Goal: Task Accomplishment & Management: Complete application form

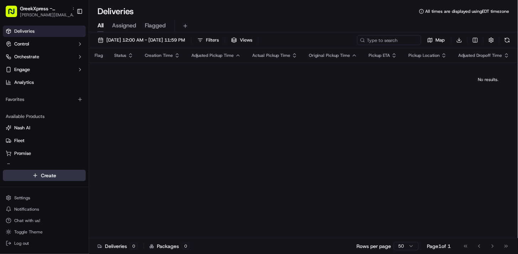
click at [46, 176] on html "GreekXpress - Staten Island alex@greekxpress.com Toggle Sidebar Deliveries Cont…" at bounding box center [259, 127] width 518 height 254
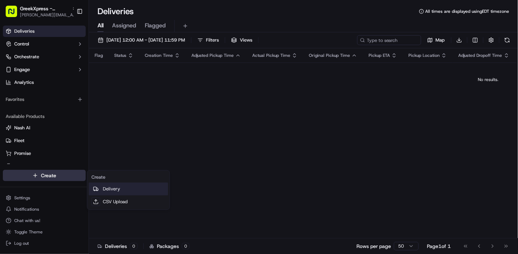
click at [117, 191] on link "Delivery" at bounding box center [128, 189] width 79 height 13
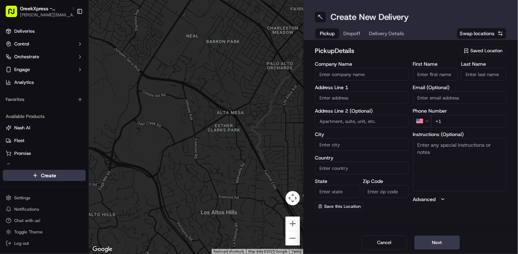
click at [427, 75] on input "First Name" at bounding box center [436, 74] width 46 height 13
type input "carmel"
type input "935 west"
type input "[GEOGRAPHIC_DATA]"
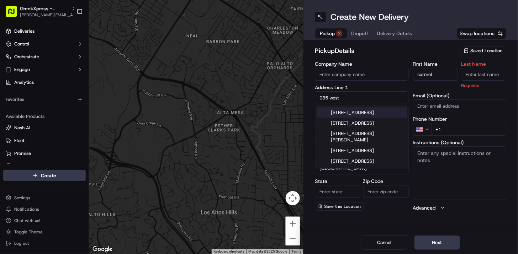
click at [362, 100] on input "935 west" at bounding box center [362, 97] width 94 height 13
click at [382, 94] on input "935 west fingerboard rd" at bounding box center [362, 97] width 94 height 13
type input "935 west fingerboard rd"
click at [379, 84] on div "Company Name Address Line 1 935 west fingerboard rd Address Line 2 (Optional) C…" at bounding box center [362, 137] width 94 height 150
click at [374, 99] on input "935 west fingerboard rd" at bounding box center [362, 97] width 94 height 13
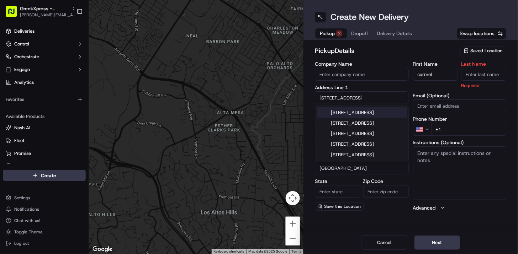
click at [384, 96] on input "935 west fingerboard rd" at bounding box center [362, 97] width 94 height 13
click at [384, 95] on input "935 west fingerboard rd" at bounding box center [362, 97] width 94 height 13
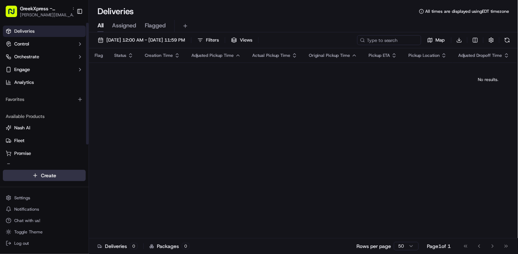
click at [54, 176] on html "GreekXpress - Staten Island [EMAIL_ADDRESS][DOMAIN_NAME] Toggle Sidebar Deliver…" at bounding box center [259, 127] width 518 height 254
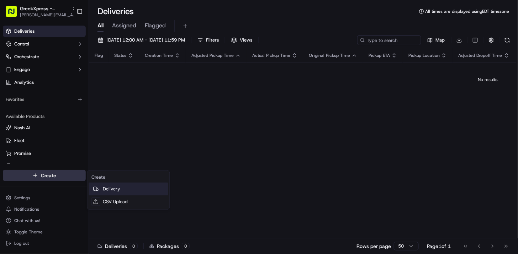
click at [109, 191] on link "Delivery" at bounding box center [128, 189] width 79 height 13
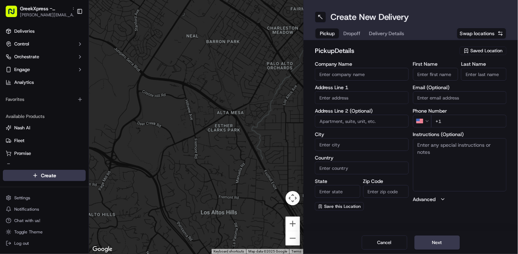
click at [490, 53] on span "Saved Location" at bounding box center [487, 51] width 32 height 6
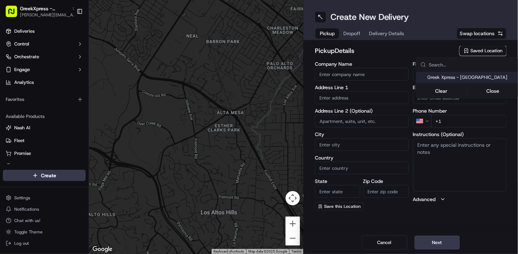
click at [471, 79] on span "Greek Xpress - [GEOGRAPHIC_DATA]" at bounding box center [472, 77] width 88 height 6
type input "Greek Xpress - [GEOGRAPHIC_DATA]"
type input "[STREET_ADDRESS]"
type input "#120"
type input "[GEOGRAPHIC_DATA]"
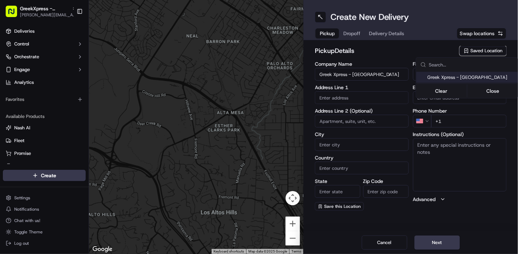
type input "US"
type input "NY"
type input "10306"
type input "Manager"
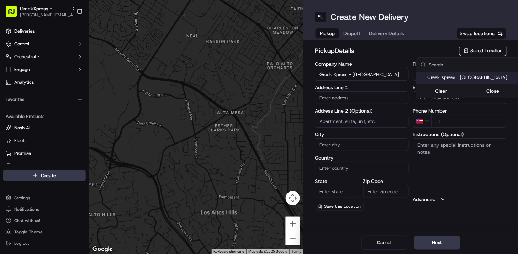
type input "[PHONE_NUMBER]"
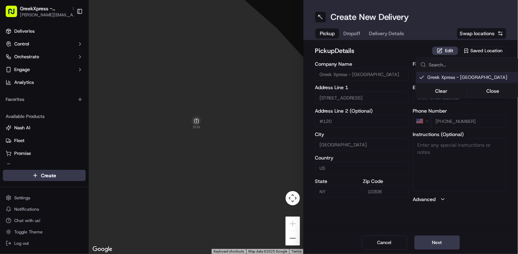
click at [433, 243] on html "GreekXpress - Staten Island [EMAIL_ADDRESS][DOMAIN_NAME] Toggle Sidebar Deliver…" at bounding box center [259, 127] width 518 height 254
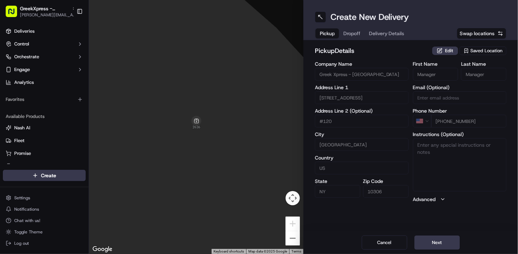
click at [434, 242] on button "Next" at bounding box center [438, 243] width 46 height 14
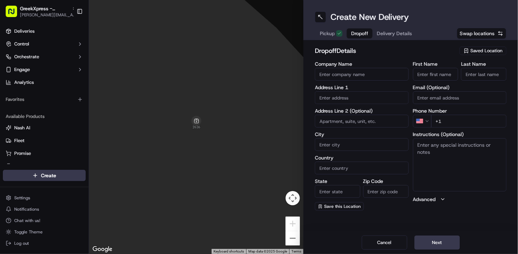
click at [353, 95] on input "text" at bounding box center [362, 97] width 94 height 13
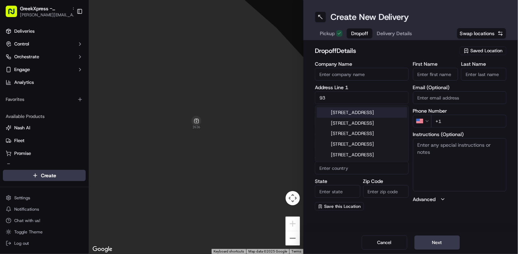
type input "9"
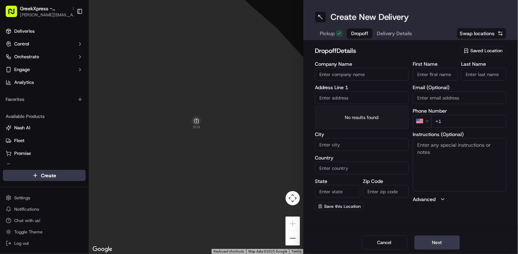
click at [429, 75] on input "First Name" at bounding box center [436, 74] width 46 height 13
type input "[PERSON_NAME]"
click at [334, 101] on input "text" at bounding box center [362, 97] width 94 height 13
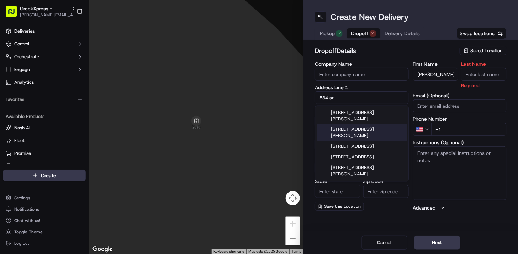
click at [367, 125] on div "[STREET_ADDRESS][PERSON_NAME]" at bounding box center [362, 133] width 90 height 17
type input "[STREET_ADDRESS][PERSON_NAME]"
type input "[GEOGRAPHIC_DATA]"
type input "NY"
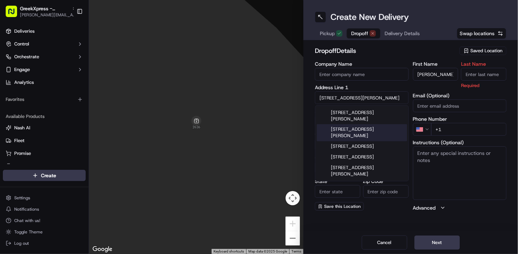
type input "10308"
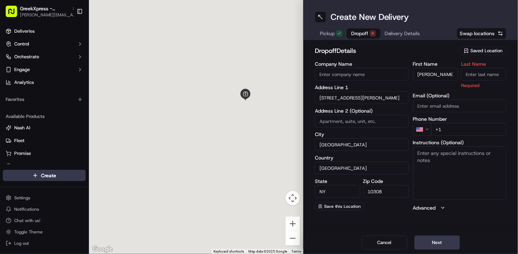
type input "[STREET_ADDRESS][PERSON_NAME]"
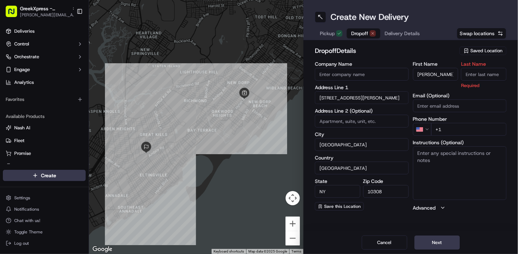
click at [452, 131] on input "+1" at bounding box center [469, 129] width 76 height 13
click at [480, 73] on input "Last Name" at bounding box center [484, 74] width 46 height 13
type input "c"
click at [488, 182] on textarea "Instructions (Optional)" at bounding box center [460, 173] width 94 height 53
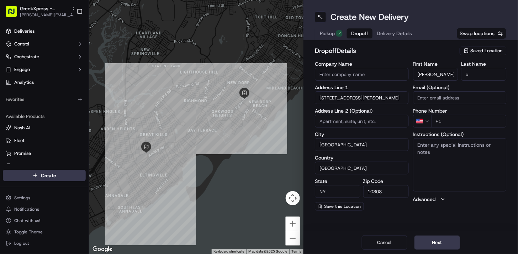
click at [453, 121] on input "+1" at bounding box center [469, 121] width 76 height 13
type input "[PHONE_NUMBER]"
click at [463, 175] on textarea "Instructions (Optional)" at bounding box center [460, 164] width 94 height 53
click at [436, 243] on button "Next" at bounding box center [438, 243] width 46 height 14
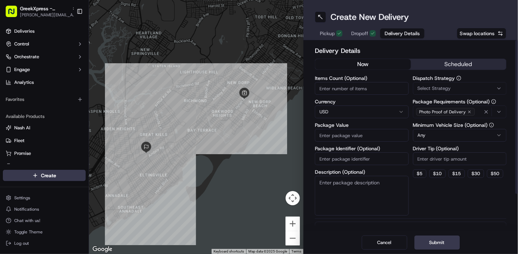
click at [440, 159] on input "Driver Tip (Optional)" at bounding box center [460, 159] width 94 height 13
type input "0"
click at [337, 133] on input "Package Value" at bounding box center [362, 135] width 94 height 13
type input "56"
click at [440, 243] on button "Submit" at bounding box center [438, 243] width 46 height 14
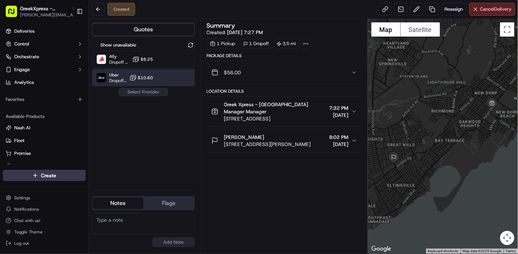
click at [124, 75] on span "Uber" at bounding box center [117, 75] width 17 height 6
click at [148, 94] on button "Assign Provider" at bounding box center [143, 92] width 51 height 9
